Goal: Information Seeking & Learning: Learn about a topic

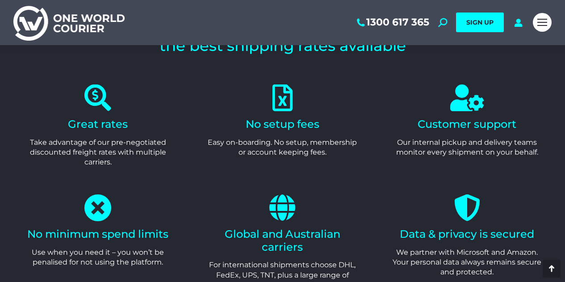
scroll to position [1786, 0]
click at [540, 25] on span "Mobile menu icon" at bounding box center [542, 24] width 10 height 1
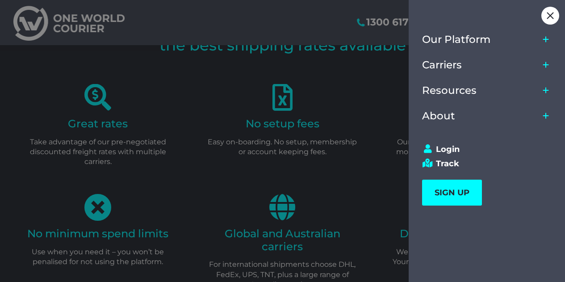
click at [544, 38] on icon "Main Menu" at bounding box center [545, 39] width 7 height 7
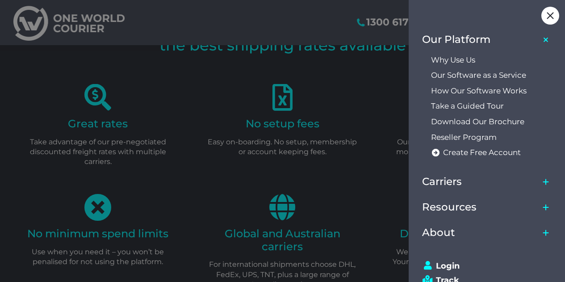
click at [544, 38] on icon "Main Menu" at bounding box center [546, 39] width 10 height 10
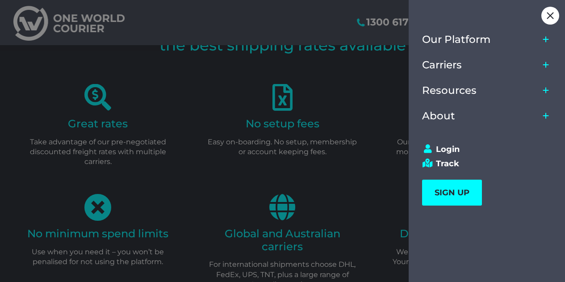
click at [544, 61] on icon "Main Menu" at bounding box center [545, 64] width 7 height 7
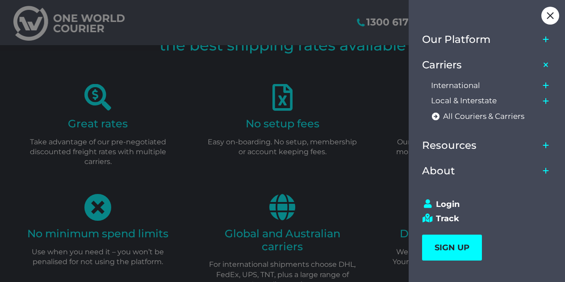
click at [544, 82] on icon "Main Menu" at bounding box center [545, 85] width 7 height 7
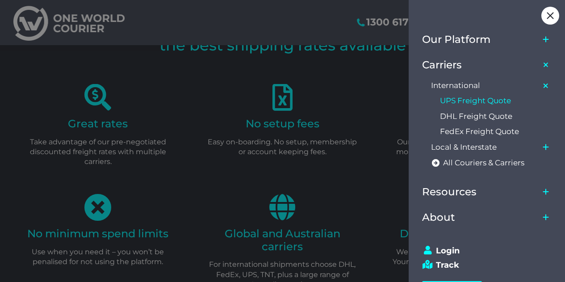
click at [498, 102] on span "UPS Freight Quote" at bounding box center [475, 100] width 71 height 9
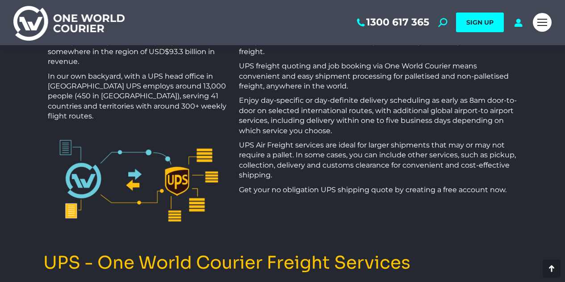
scroll to position [445, 0]
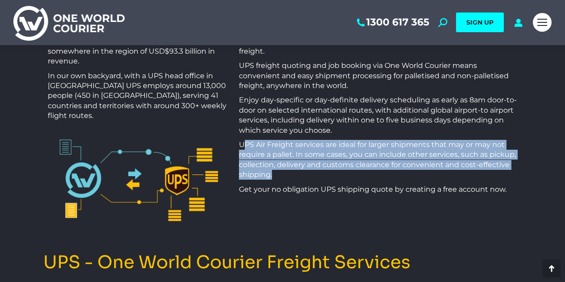
drag, startPoint x: 246, startPoint y: 109, endPoint x: 277, endPoint y: 140, distance: 43.3
click at [277, 140] on p "UPS Air Freight services are ideal for larger shipments that may or may not req…" at bounding box center [378, 160] width 278 height 40
click at [291, 140] on p "UPS Air Freight services are ideal for larger shipments that may or may not req…" at bounding box center [378, 160] width 278 height 40
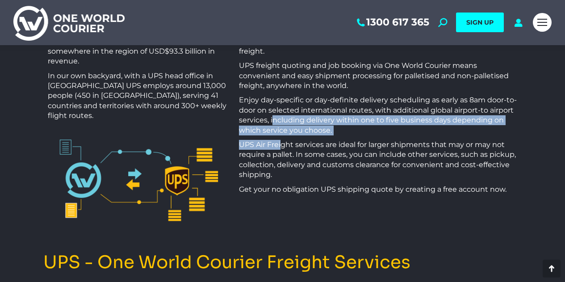
drag, startPoint x: 272, startPoint y: 88, endPoint x: 283, endPoint y: 116, distance: 29.4
click at [283, 116] on div "When choosing UPS and One World Courier you’re opting for a combination of spee…" at bounding box center [378, 100] width 278 height 188
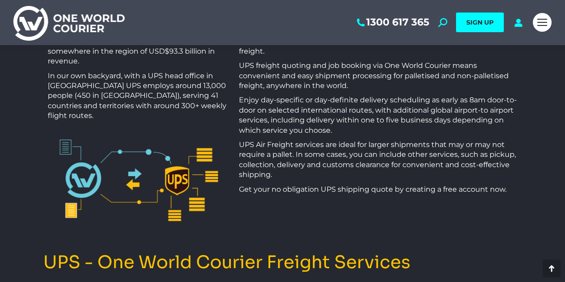
click at [292, 140] on p "UPS Air Freight services are ideal for larger shipments that may or may not req…" at bounding box center [378, 160] width 278 height 40
click at [269, 95] on p "Enjoy day-specific or day-definite delivery scheduling as early as 8am door-to-…" at bounding box center [378, 115] width 278 height 40
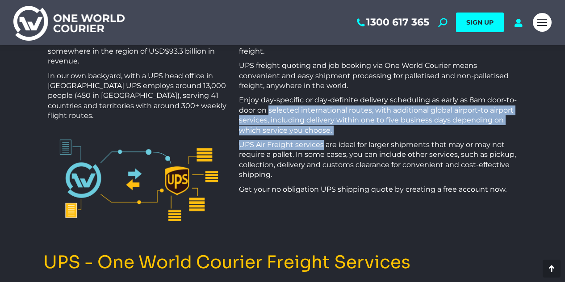
drag, startPoint x: 269, startPoint y: 78, endPoint x: 300, endPoint y: 117, distance: 50.1
click at [300, 117] on div "When choosing UPS and One World Courier you’re opting for a combination of spee…" at bounding box center [378, 100] width 278 height 188
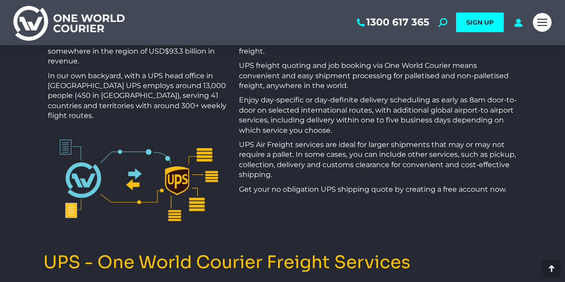
click at [321, 140] on p "UPS Air Freight services are ideal for larger shipments that may or may not req…" at bounding box center [378, 160] width 278 height 40
click at [280, 95] on p "Enjoy day-specific or day-definite delivery scheduling as early as 8am door-to-…" at bounding box center [378, 115] width 278 height 40
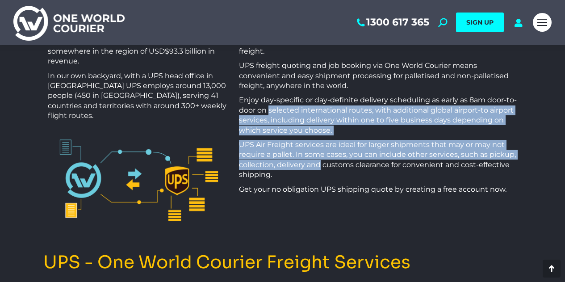
drag, startPoint x: 280, startPoint y: 83, endPoint x: 316, endPoint y: 135, distance: 63.5
click at [316, 135] on div "When choosing UPS and One World Courier you’re opting for a combination of spee…" at bounding box center [378, 100] width 278 height 188
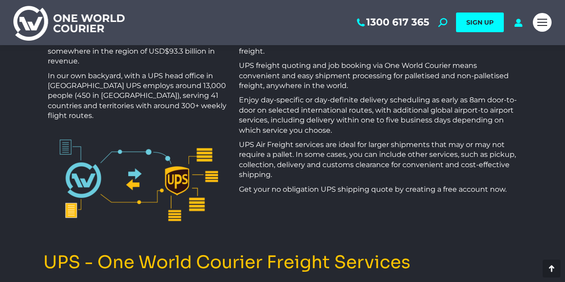
click at [328, 140] on p "UPS Air Freight services are ideal for larger shipments that may or may not req…" at bounding box center [378, 160] width 278 height 40
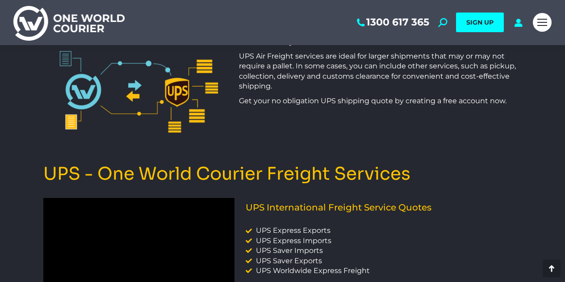
scroll to position [534, 0]
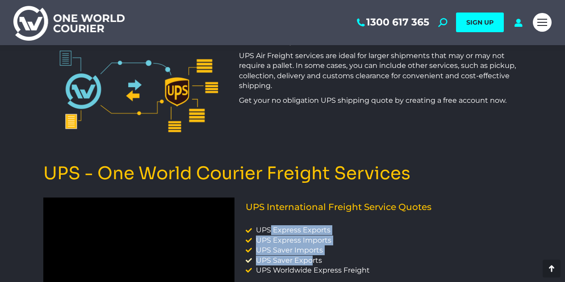
drag, startPoint x: 271, startPoint y: 189, endPoint x: 308, endPoint y: 217, distance: 45.9
click at [308, 225] on ul "UPS Express Exports UPS Express Imports UPS Saver Imports UPS Saver Exports UPS…" at bounding box center [381, 250] width 271 height 50
click at [351, 245] on li "UPS Saver Imports" at bounding box center [381, 250] width 271 height 10
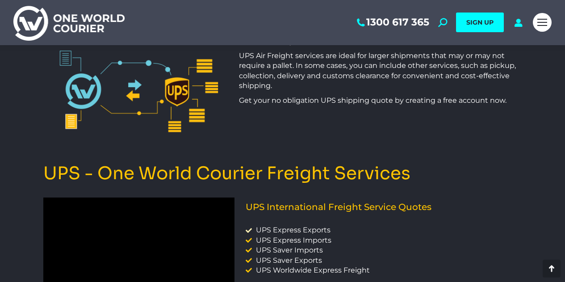
click at [267, 225] on span "UPS Express Exports" at bounding box center [292, 230] width 77 height 10
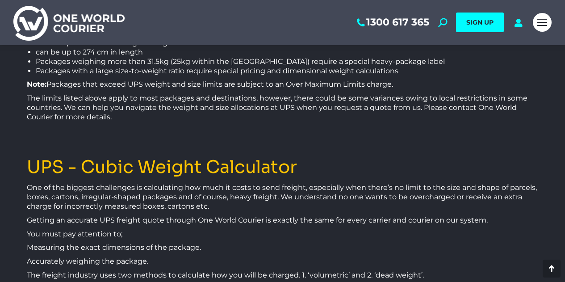
scroll to position [1297, 0]
